Goal: Information Seeking & Learning: Learn about a topic

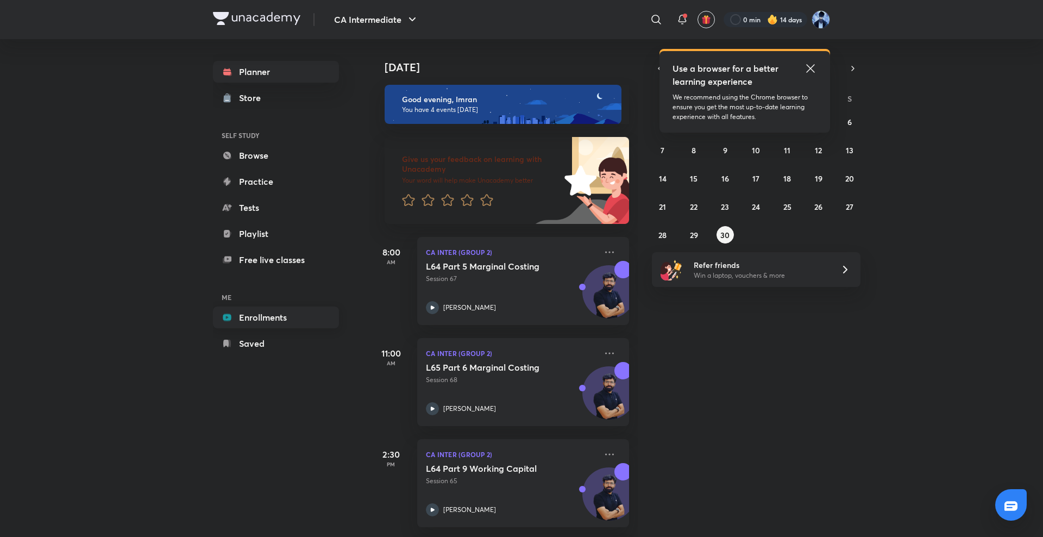
click at [252, 323] on link "Enrollments" at bounding box center [276, 317] width 126 height 22
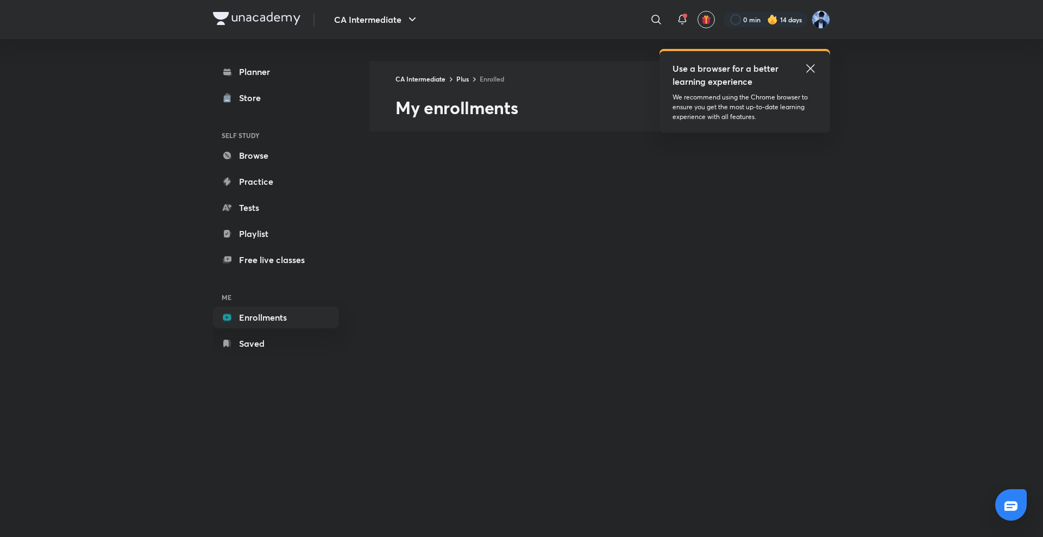
click at [806, 72] on icon at bounding box center [810, 68] width 13 height 13
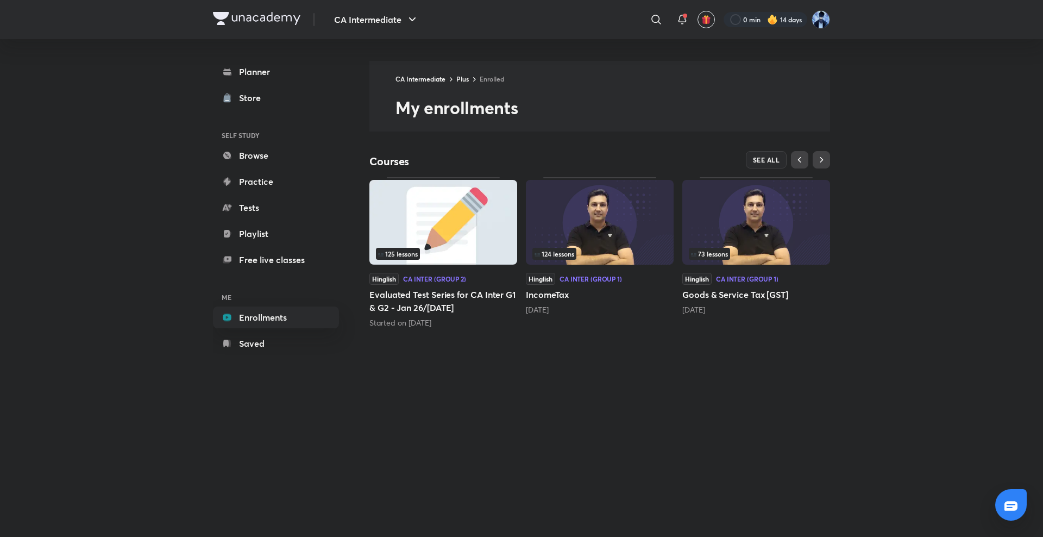
click at [604, 221] on img at bounding box center [600, 222] width 148 height 85
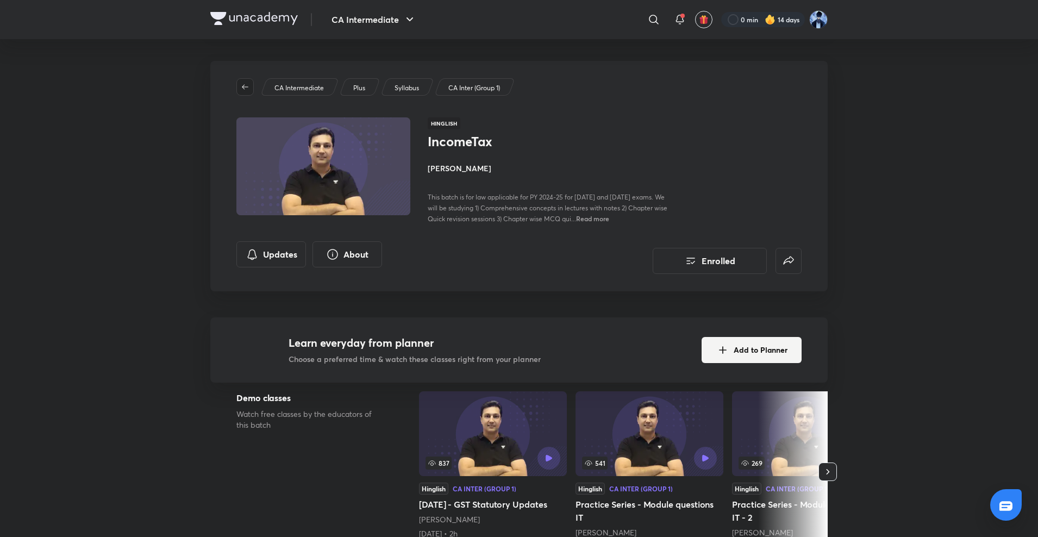
click at [252, 90] on span "button" at bounding box center [245, 87] width 16 height 9
click at [246, 83] on icon "button" at bounding box center [245, 87] width 9 height 9
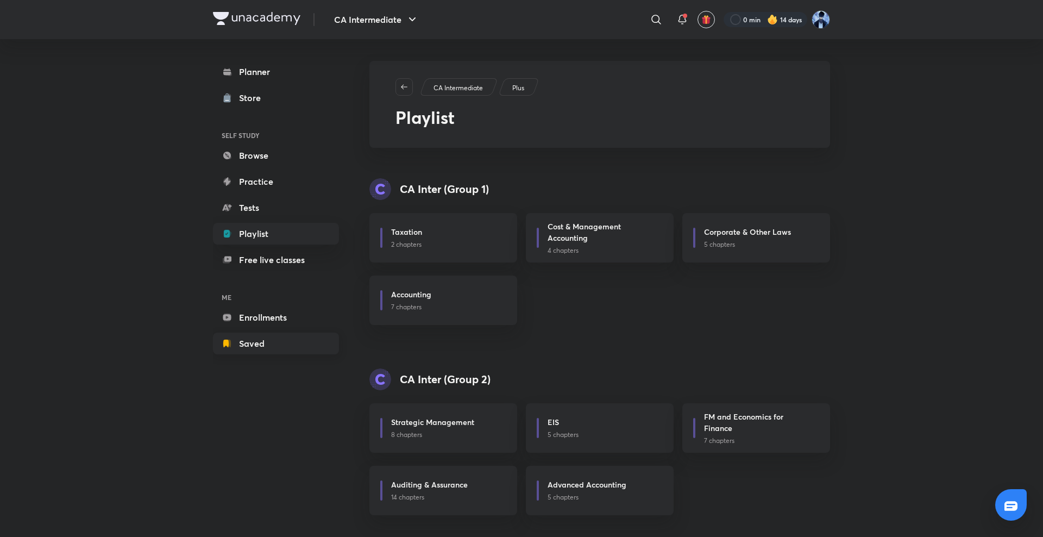
click at [230, 338] on icon at bounding box center [227, 343] width 11 height 11
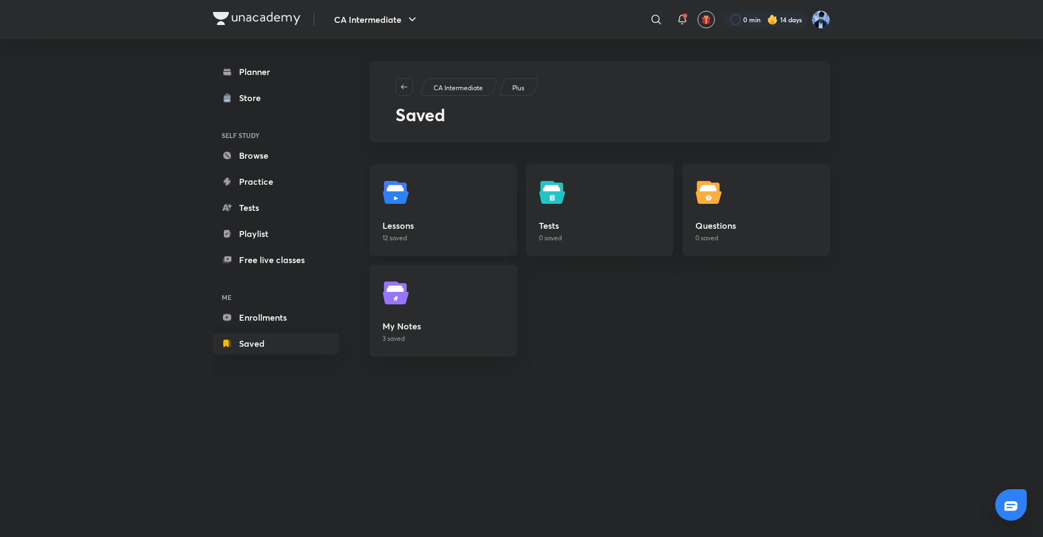
click at [428, 206] on link "Lessons 12 saved" at bounding box center [443, 210] width 148 height 92
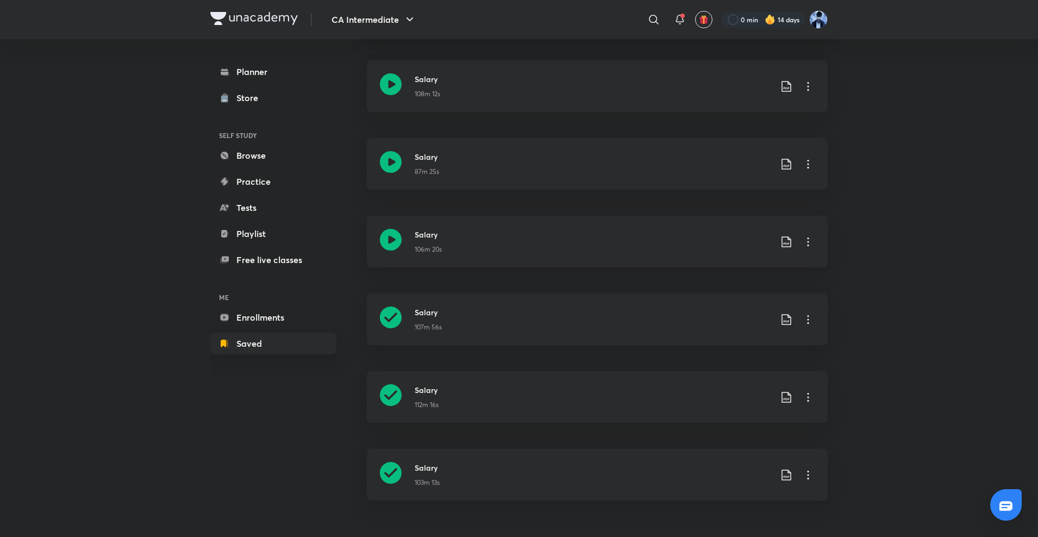
scroll to position [589, 0]
click at [394, 393] on icon at bounding box center [391, 395] width 22 height 22
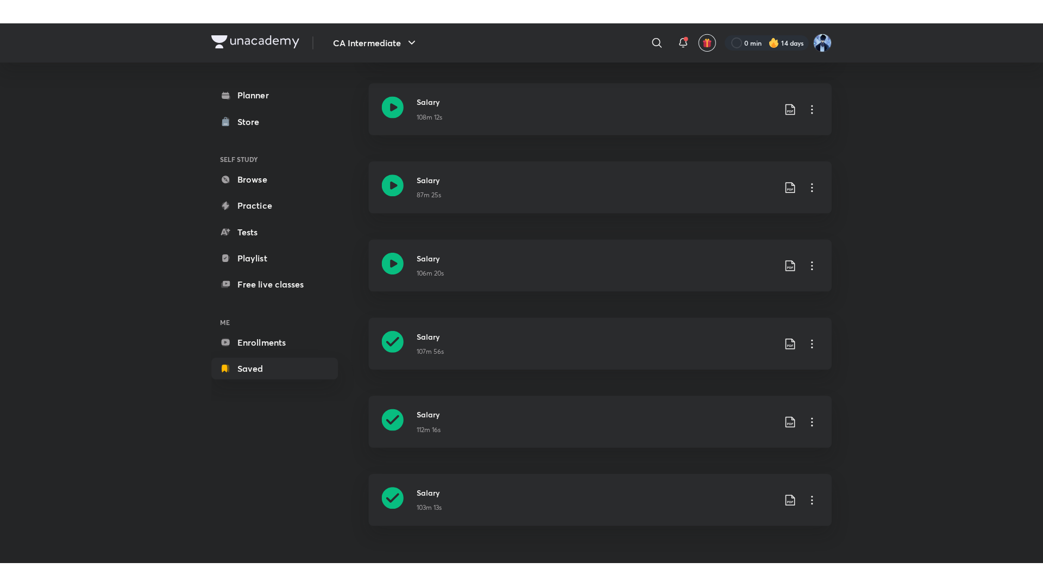
scroll to position [539, 0]
